Goal: Task Accomplishment & Management: Complete application form

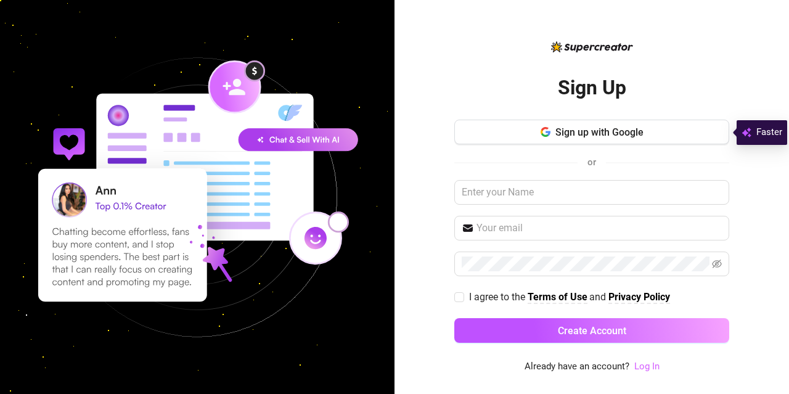
click at [644, 367] on link "Log In" at bounding box center [646, 365] width 25 height 11
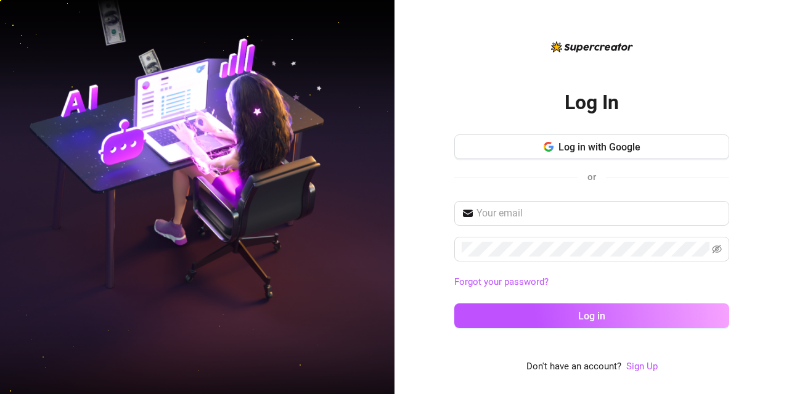
click at [644, 367] on link "Sign Up" at bounding box center [641, 365] width 31 height 11
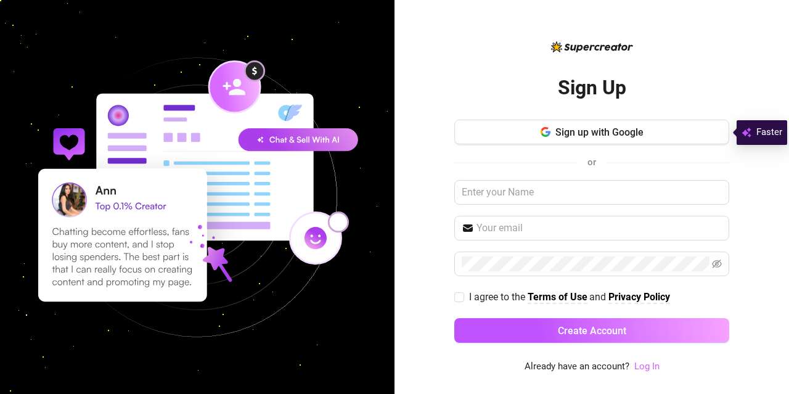
drag, startPoint x: 647, startPoint y: 357, endPoint x: 653, endPoint y: 370, distance: 14.3
click at [648, 357] on div "Sign Up Sign up with Google or I agree to the Terms of Use and Privacy Policy C…" at bounding box center [591, 206] width 275 height 335
click at [653, 370] on link "Log In" at bounding box center [646, 365] width 25 height 11
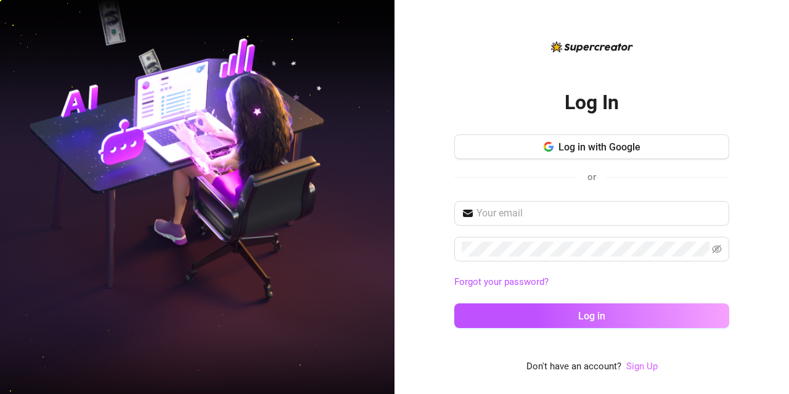
click at [647, 369] on link "Sign Up" at bounding box center [641, 365] width 31 height 11
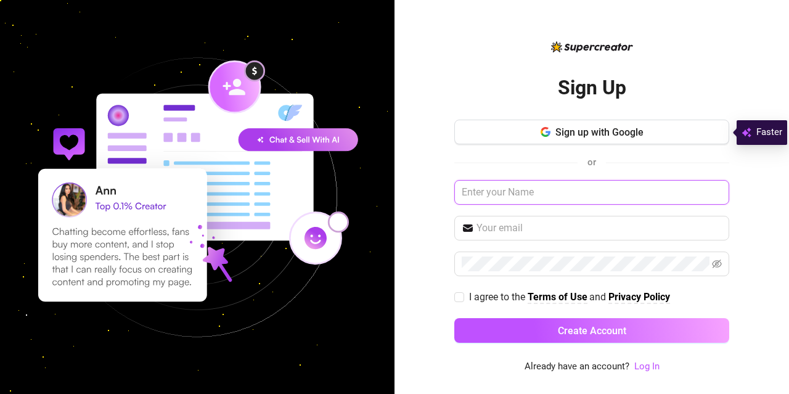
click at [547, 182] on input "text" at bounding box center [591, 192] width 275 height 25
type input "e"
type input "nicolas1710"
click at [539, 214] on div "Sign up with Google or nicolas1710 I agree to the Terms of Use and Privacy Poli…" at bounding box center [591, 237] width 275 height 234
click at [539, 237] on span at bounding box center [591, 228] width 275 height 25
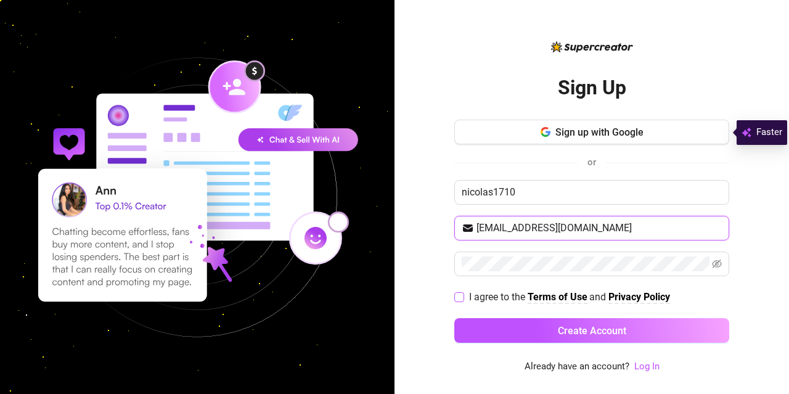
type input "[EMAIL_ADDRESS][DOMAIN_NAME]"
click at [466, 295] on span "I agree to the Terms of Use and Privacy Policy" at bounding box center [569, 296] width 211 height 15
click at [463, 295] on input "I agree to the Terms of Use and Privacy Policy" at bounding box center [458, 296] width 9 height 9
checkbox input "true"
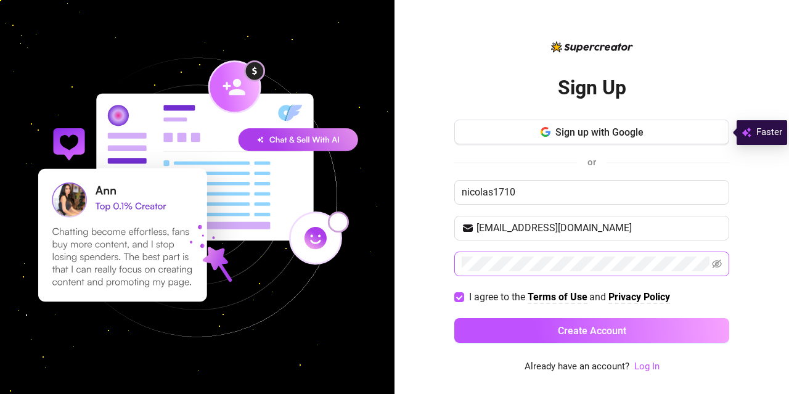
click at [471, 274] on span at bounding box center [591, 263] width 275 height 25
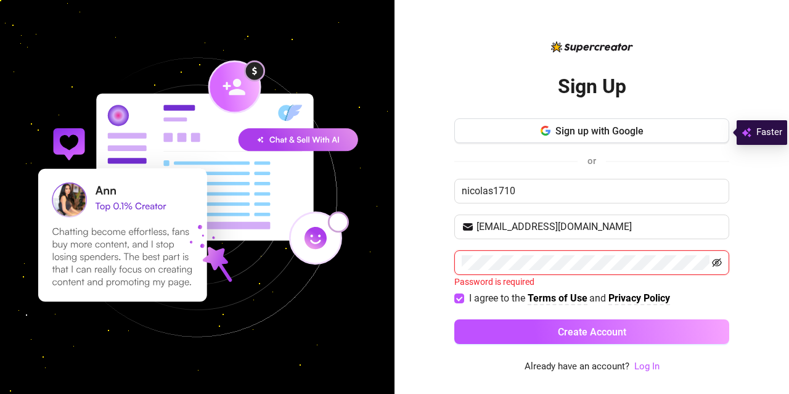
click at [720, 263] on icon "eye-invisible" at bounding box center [717, 263] width 10 height 10
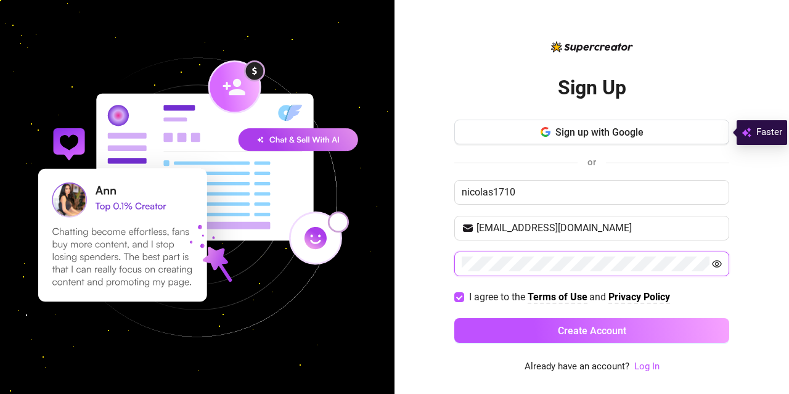
click at [454, 318] on button "Create Account" at bounding box center [591, 330] width 275 height 25
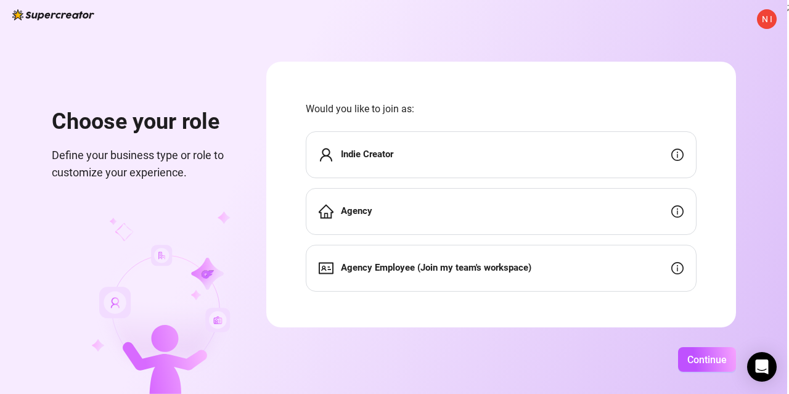
click at [550, 152] on div "Indie Creator" at bounding box center [501, 154] width 391 height 47
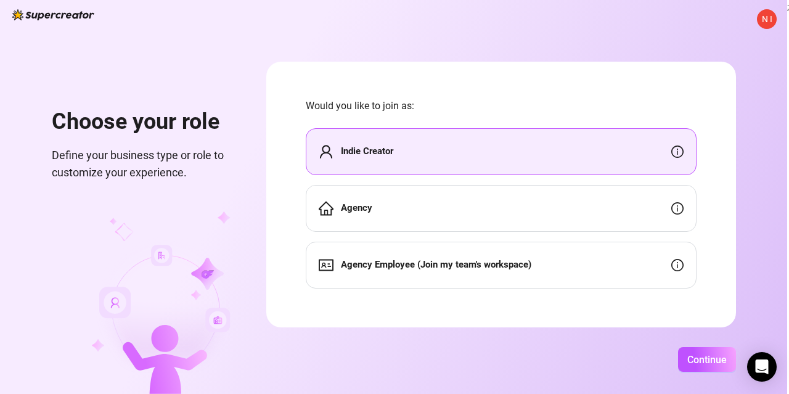
scroll to position [4, 0]
click at [705, 359] on span "Continue" at bounding box center [706, 360] width 39 height 12
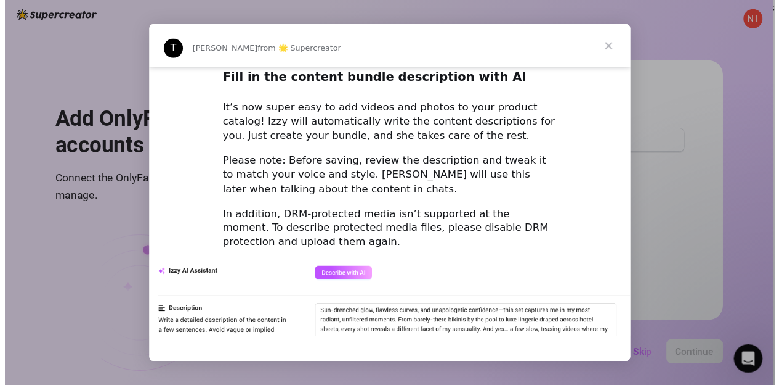
scroll to position [1754, 0]
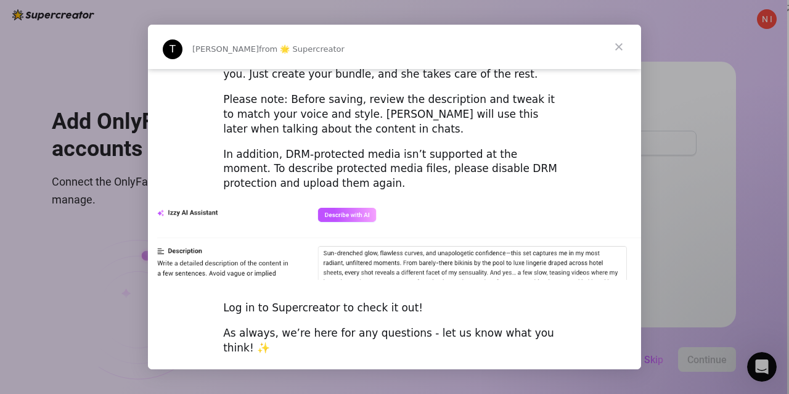
click at [617, 55] on span "Close" at bounding box center [618, 47] width 44 height 44
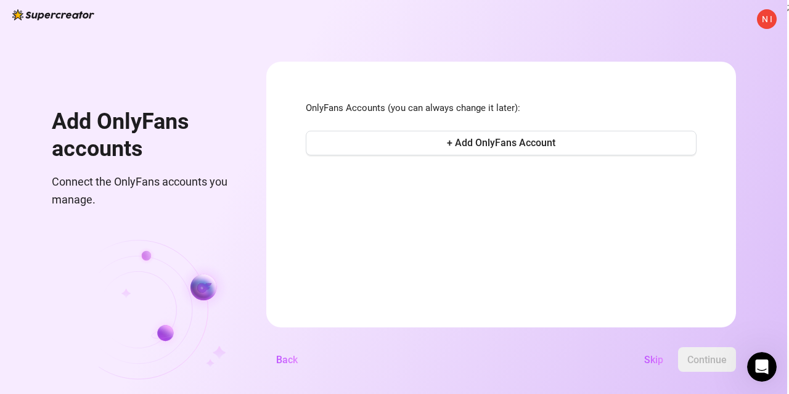
click at [652, 358] on span "Skip" at bounding box center [653, 360] width 19 height 12
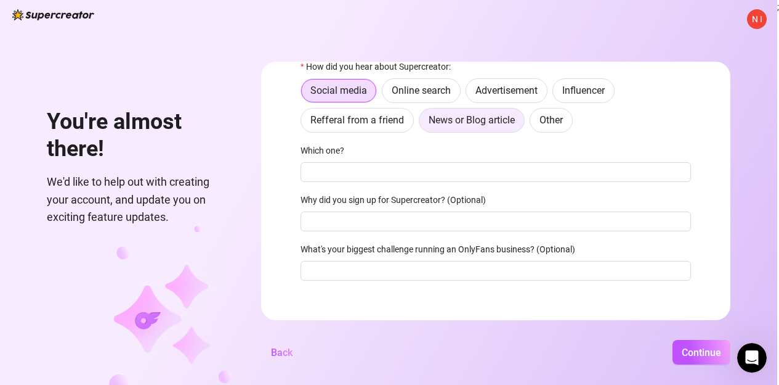
scroll to position [131, 0]
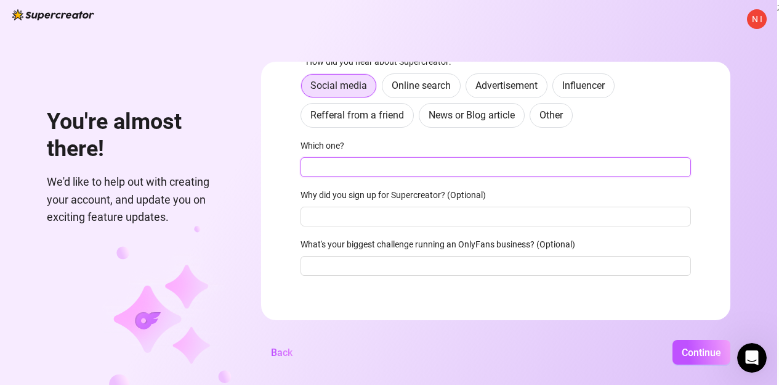
click at [423, 174] on input "Which one?" at bounding box center [496, 167] width 391 height 20
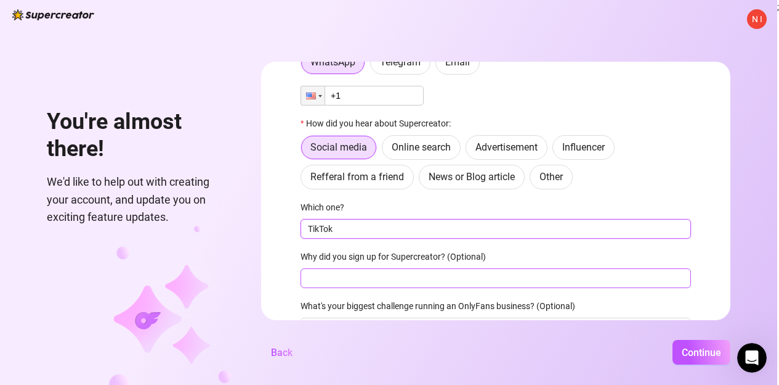
type input "TikTok"
click at [412, 271] on input "Why did you sign up for Supercreator? (Optional)" at bounding box center [496, 278] width 391 height 20
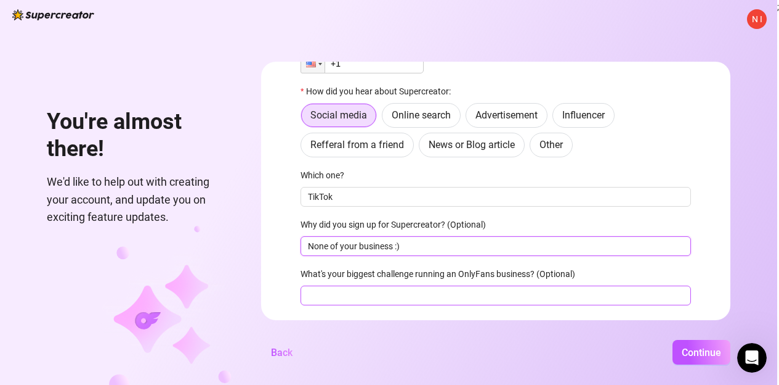
scroll to position [131, 0]
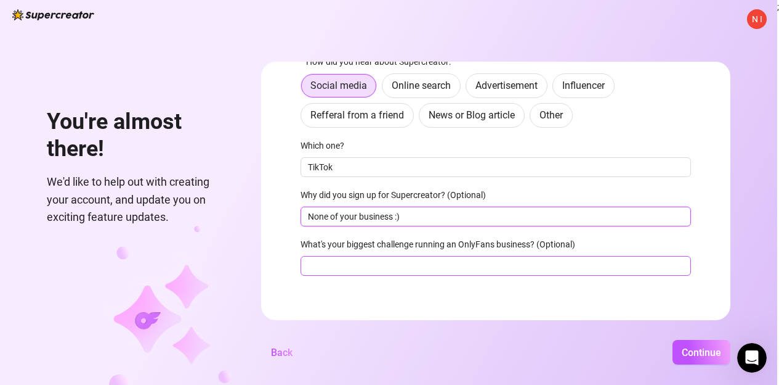
type input "None of your business :)"
click at [404, 273] on input "What's your biggest challenge running an OnlyFans business? (Optional)" at bounding box center [496, 266] width 391 height 20
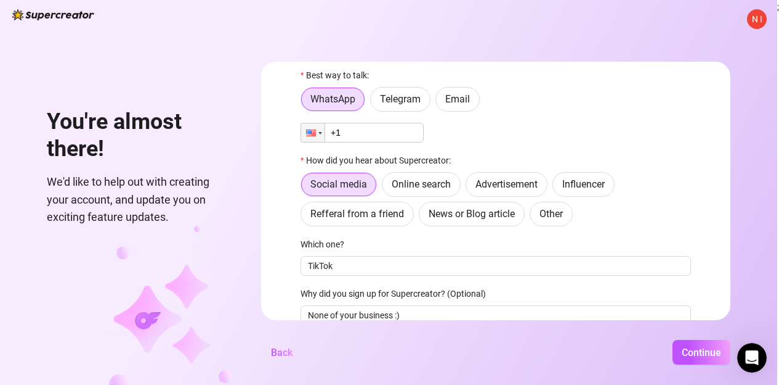
scroll to position [8, 0]
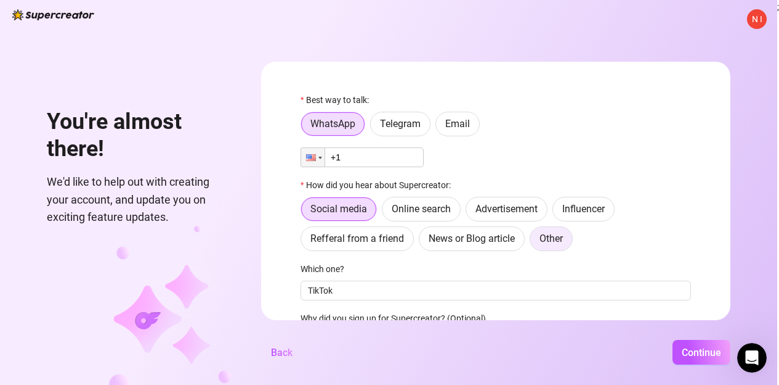
click at [556, 235] on span "Other" at bounding box center [551, 238] width 23 height 12
click at [534, 242] on input "Other" at bounding box center [534, 242] width 0 height 0
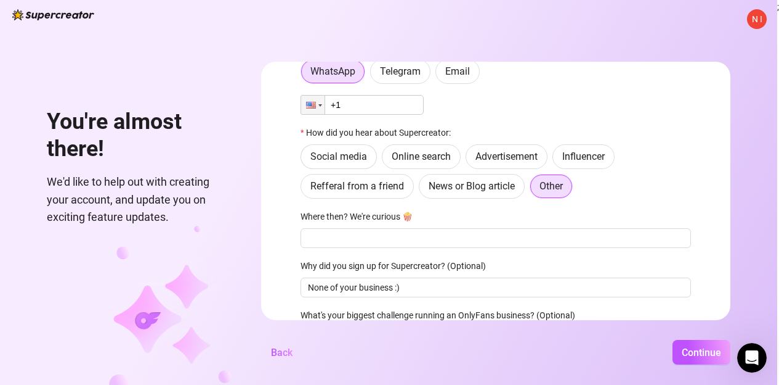
scroll to position [131, 0]
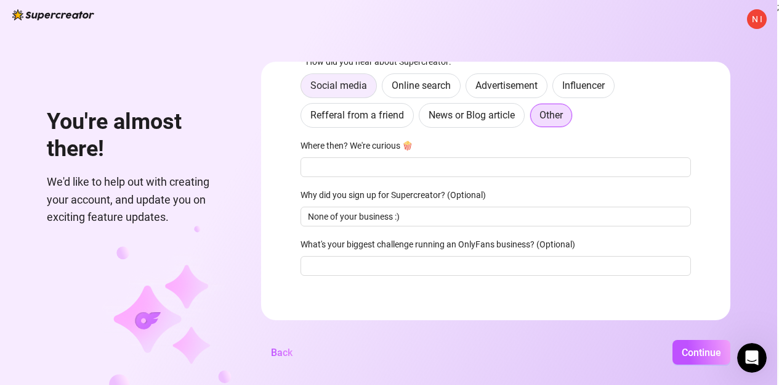
click at [343, 96] on label "Social media" at bounding box center [339, 85] width 76 height 25
click at [304, 89] on input "Social media" at bounding box center [304, 89] width 0 height 0
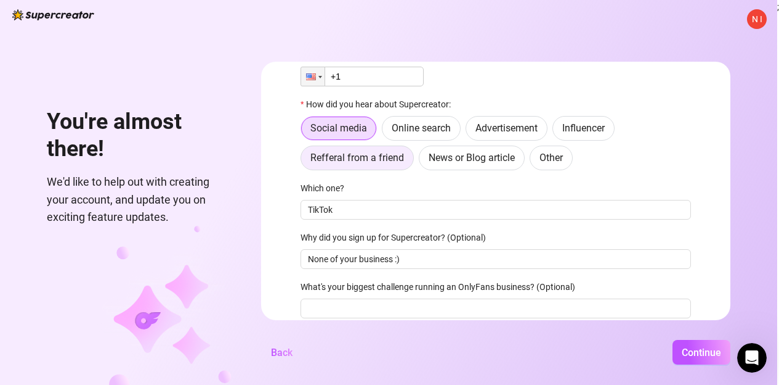
scroll to position [8, 0]
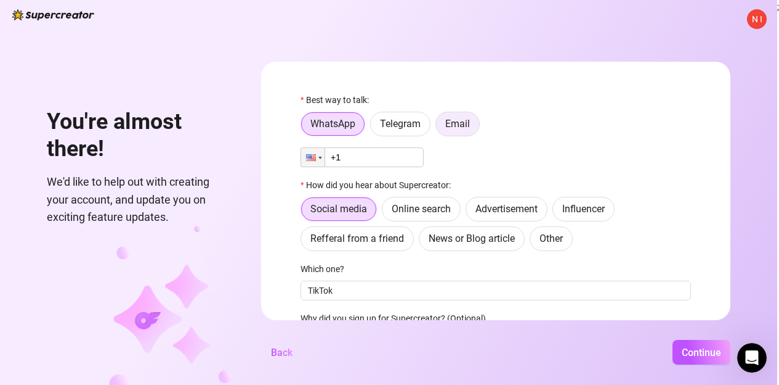
click at [453, 124] on span "Email" at bounding box center [458, 124] width 25 height 12
click at [439, 127] on input "Email" at bounding box center [439, 127] width 0 height 0
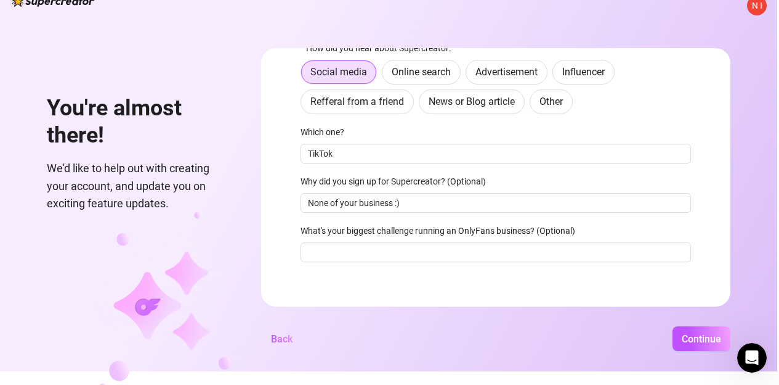
scroll to position [24, 0]
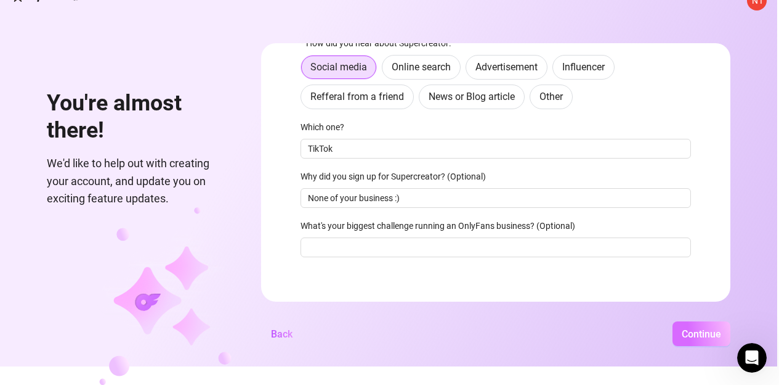
click at [704, 330] on span "Continue" at bounding box center [701, 334] width 39 height 12
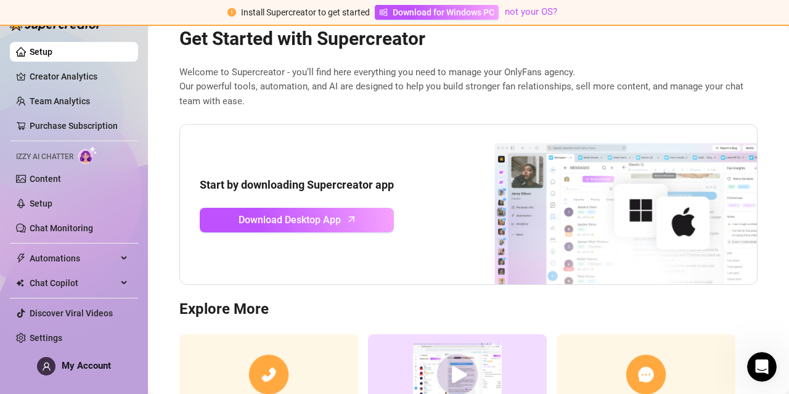
scroll to position [123, 0]
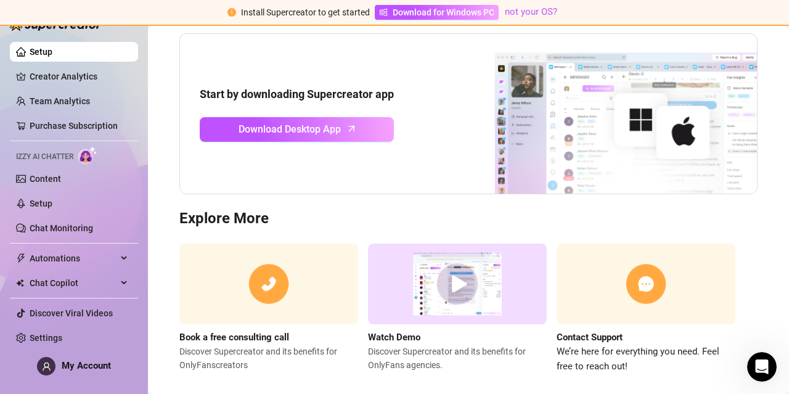
drag, startPoint x: 418, startPoint y: 238, endPoint x: 421, endPoint y: 249, distance: 11.4
